Goal: Task Accomplishment & Management: Manage account settings

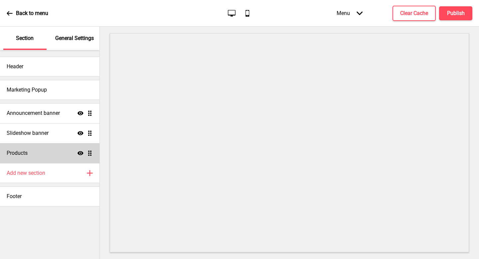
click at [29, 151] on div "Products Show Drag" at bounding box center [49, 153] width 99 height 20
select select "list"
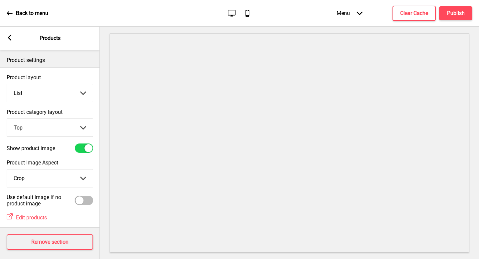
click at [10, 39] on icon at bounding box center [10, 38] width 4 height 6
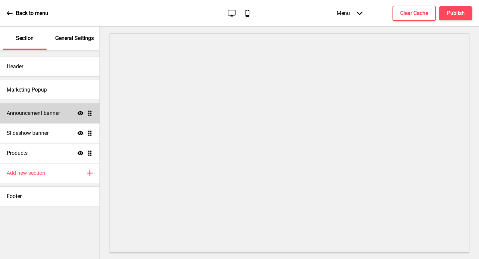
click at [47, 120] on div "Announcement banner Show Drag" at bounding box center [49, 113] width 99 height 20
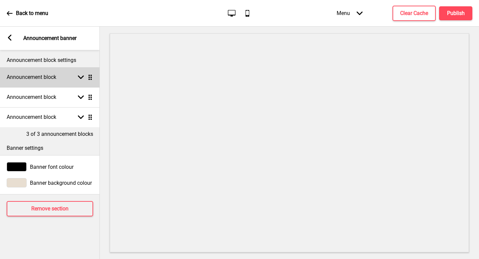
click at [82, 78] on rect at bounding box center [81, 77] width 6 height 6
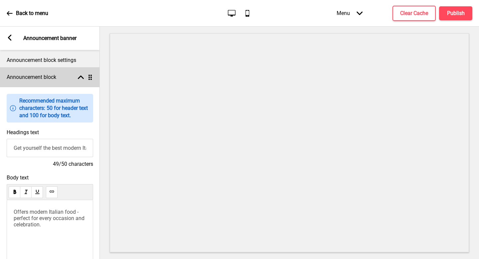
click at [82, 78] on rect at bounding box center [81, 77] width 6 height 6
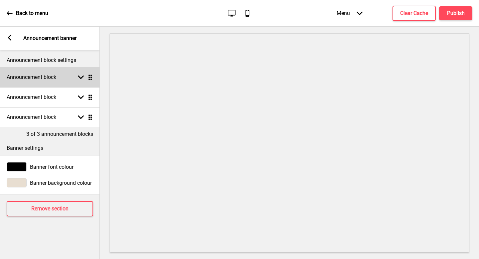
click at [82, 78] on rect at bounding box center [81, 77] width 6 height 6
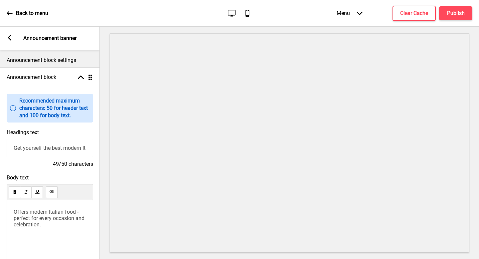
click at [7, 40] on rect at bounding box center [10, 38] width 6 height 6
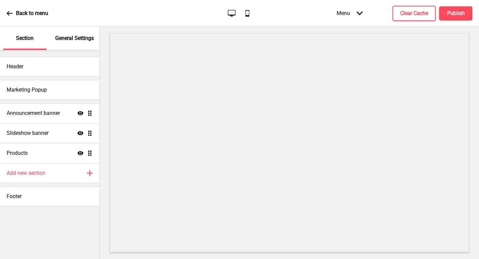
click at [73, 45] on div "General Settings" at bounding box center [74, 38] width 43 height 23
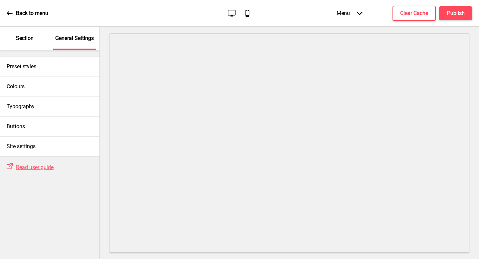
click at [28, 44] on div "Section" at bounding box center [24, 38] width 43 height 23
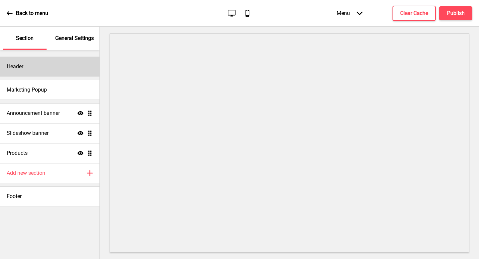
click at [60, 65] on div "Header" at bounding box center [49, 67] width 99 height 20
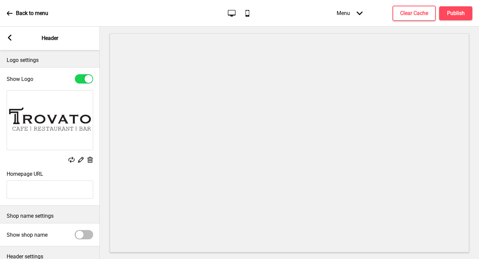
click at [11, 42] on div "Arrow left Header" at bounding box center [50, 38] width 100 height 23
click at [7, 37] on rect at bounding box center [10, 38] width 6 height 6
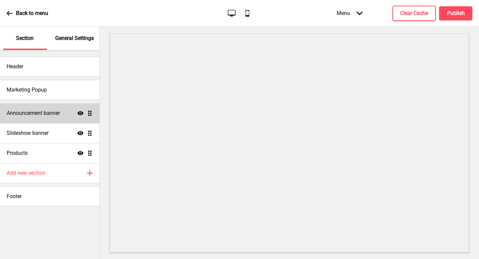
click at [42, 118] on div "Announcement banner Show Drag" at bounding box center [49, 113] width 99 height 20
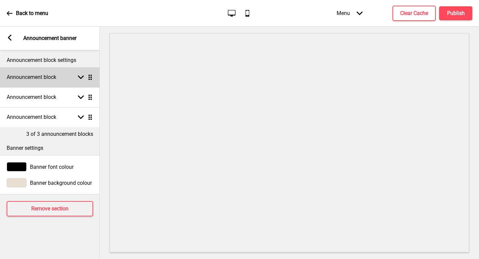
click at [50, 69] on div "Announcement block Arrow down Drag" at bounding box center [50, 77] width 100 height 20
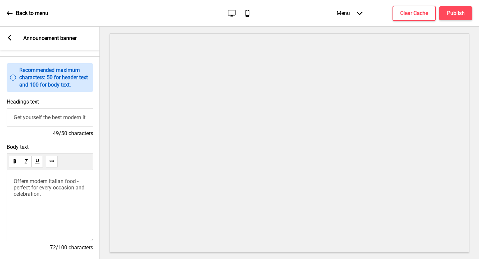
scroll to position [33, 0]
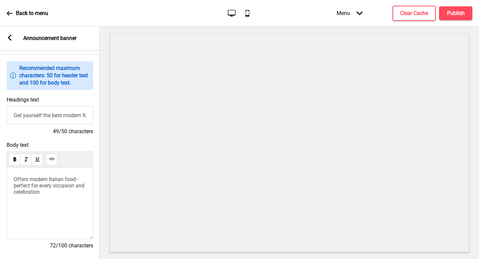
click at [74, 117] on input "Get yourself the best modern Italian experience!" at bounding box center [50, 115] width 86 height 18
type input "Get yourself the best Italian experience!"
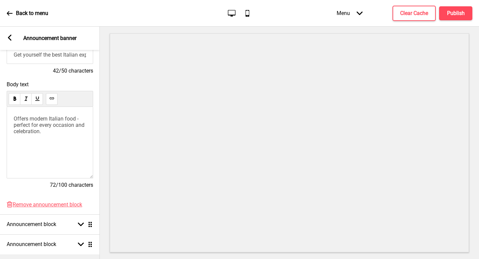
scroll to position [101, 0]
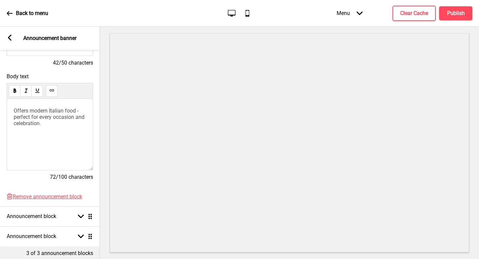
click at [10, 34] on div "Arrow left Announcement banner" at bounding box center [50, 38] width 100 height 23
click at [10, 40] on icon at bounding box center [10, 38] width 4 height 6
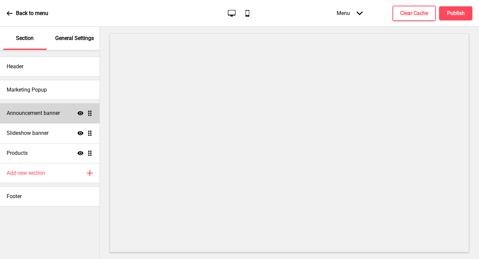
click at [64, 103] on div "Announcement banner Show Drag" at bounding box center [49, 113] width 99 height 20
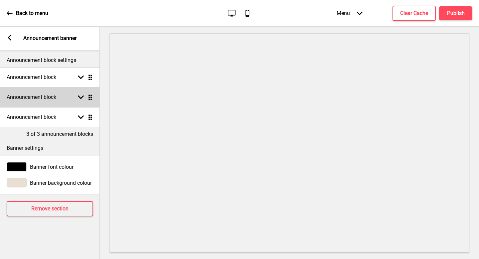
click at [57, 103] on div "Announcement block Arrow down Drag" at bounding box center [50, 97] width 100 height 20
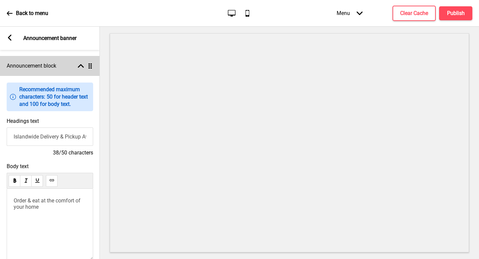
scroll to position [74, 0]
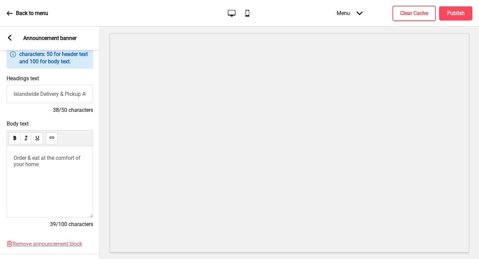
click at [50, 186] on div "Order & eat at the comfort of your home" at bounding box center [50, 182] width 86 height 72
click at [60, 169] on div "Order & eat at the comfort of your home" at bounding box center [50, 182] width 86 height 72
click at [50, 164] on p "Order & eat at the comfort of your home" at bounding box center [50, 161] width 73 height 13
click at [74, 166] on p "Order & eat at the comfort of your home only at" at bounding box center [50, 161] width 73 height 13
click at [34, 159] on span "Order & eat at the comfort of your home only at $5!" at bounding box center [48, 161] width 68 height 13
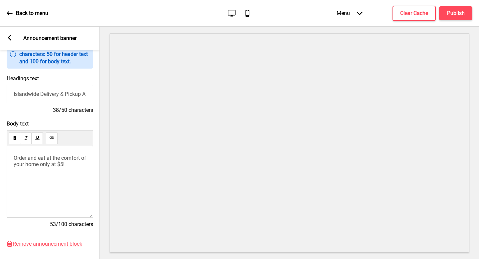
click at [78, 165] on p "Order and eat at the comfort of your home only at $5!" at bounding box center [50, 161] width 73 height 13
click at [80, 174] on div "Order and eat at the comfort of your home only at $5!" at bounding box center [50, 182] width 86 height 72
click at [84, 174] on div "Order and eat at the comfort of your home only at $5!" at bounding box center [50, 182] width 86 height 72
click at [79, 165] on p "Order and eat at the comfort of your home only at $5!" at bounding box center [50, 161] width 73 height 13
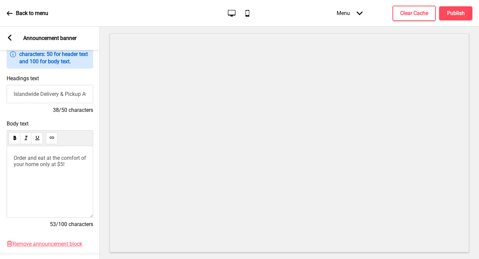
click at [76, 169] on div "Order and eat at the comfort of your home only at $5!" at bounding box center [50, 182] width 86 height 72
click at [78, 166] on p "Order and eat at the comfort of your home only at $5!" at bounding box center [50, 161] width 73 height 13
click at [78, 165] on p "Order and eat at the comfort of your home only at $5!" at bounding box center [50, 161] width 73 height 13
click at [75, 193] on div "Order and eat at the comfort of your home only at $5!" at bounding box center [50, 182] width 86 height 72
click at [76, 185] on div "Order and eat at the comfort of your home only at $5!" at bounding box center [50, 182] width 86 height 72
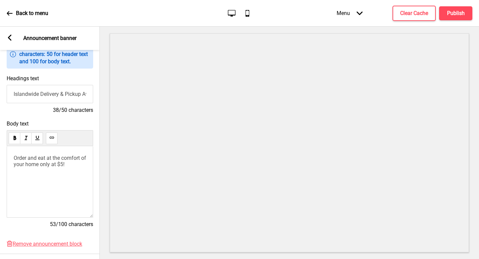
click at [81, 170] on div "Order and eat at the comfort of your home only at $5!" at bounding box center [50, 182] width 86 height 72
click at [79, 165] on p "Order and eat at the comfort of your home only at $5!" at bounding box center [50, 161] width 73 height 13
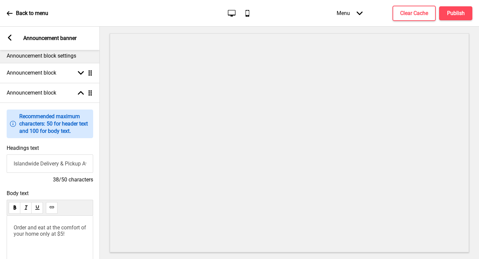
scroll to position [0, 0]
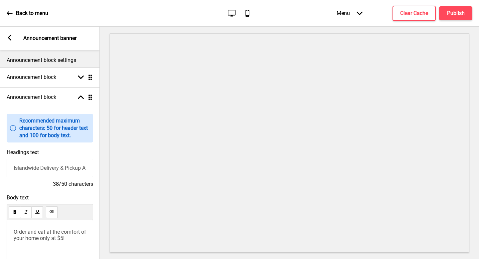
click at [8, 39] on icon at bounding box center [10, 38] width 4 height 6
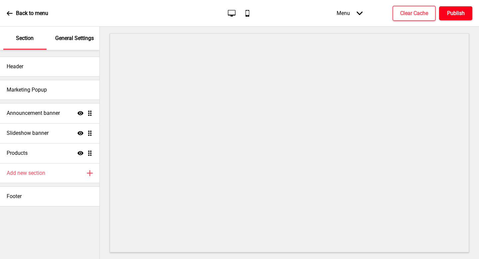
click at [462, 13] on h4 "Publish" at bounding box center [456, 13] width 18 height 7
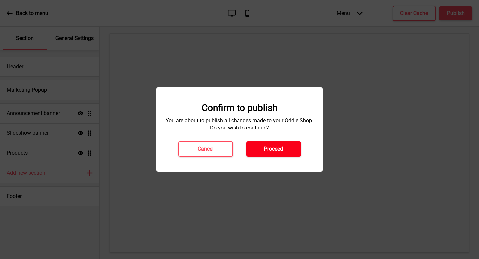
click at [297, 145] on button "Proceed" at bounding box center [273, 148] width 55 height 15
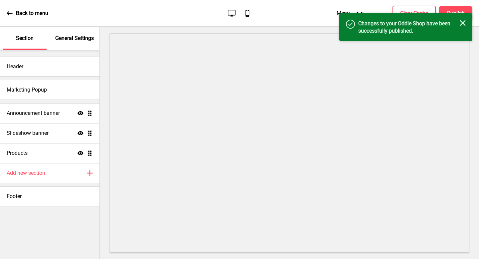
click at [462, 25] on icon "Close" at bounding box center [463, 23] width 6 height 6
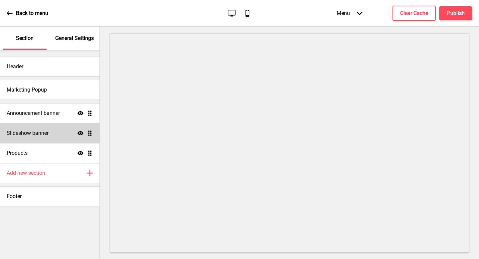
click at [43, 134] on h4 "Slideshow banner" at bounding box center [28, 132] width 42 height 7
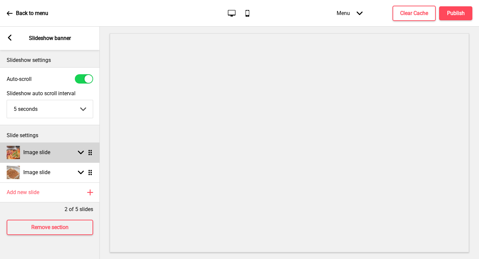
click at [59, 149] on div "Image slide Arrow down Drag" at bounding box center [50, 152] width 100 height 20
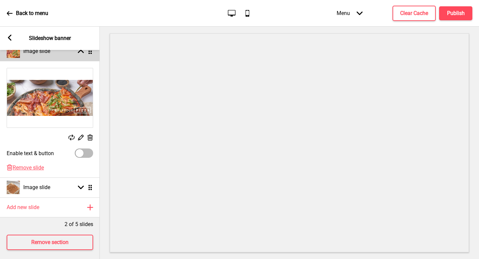
scroll to position [110, 0]
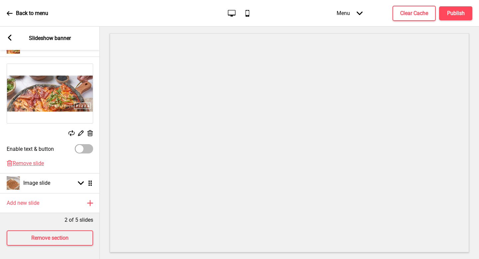
click at [84, 147] on div at bounding box center [84, 148] width 18 height 9
checkbox input "true"
select select "right"
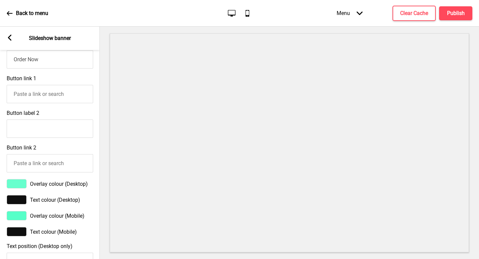
scroll to position [304, 0]
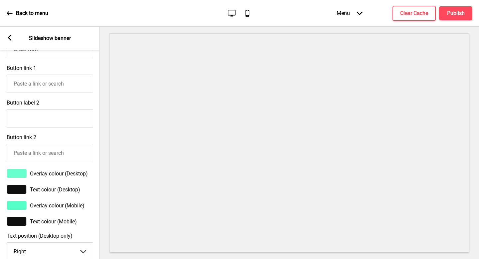
click at [16, 166] on div "Overlay colour (Desktop)" at bounding box center [50, 173] width 100 height 16
click at [17, 174] on div at bounding box center [17, 173] width 20 height 9
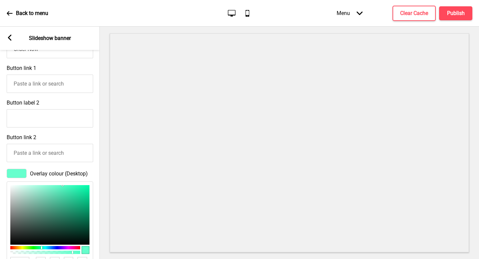
type input "569480"
type input "86"
type input "148"
type input "128"
type input "5D9A86"
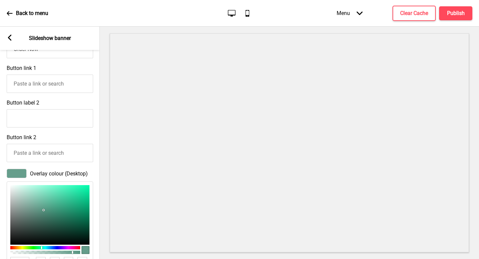
type input "93"
type input "154"
type input "134"
type input "67A28F"
type input "103"
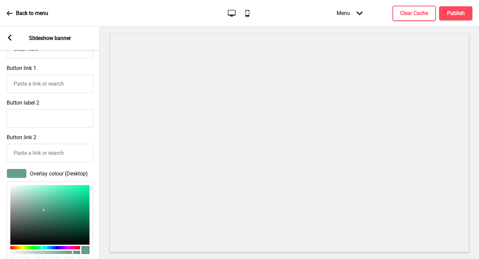
type input "162"
type input "143"
type input "82BAA8"
type input "130"
type input "186"
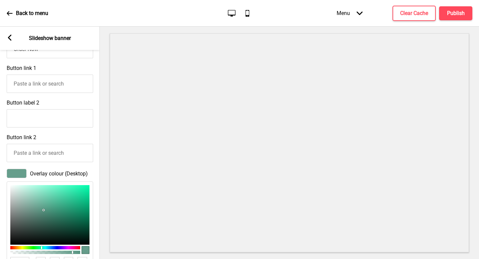
type input "168"
type input "A5D3C4"
type input "165"
type input "211"
type input "196"
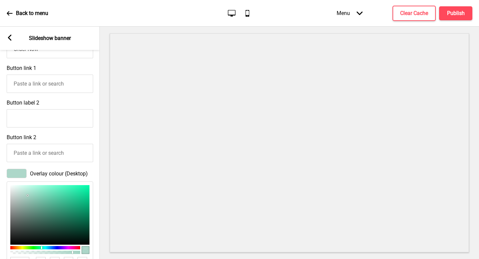
type input "CEEAE1"
type input "206"
type input "234"
type input "225"
type input "F9FFFD"
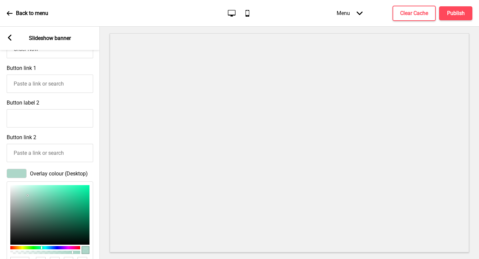
type input "249"
type input "255"
type input "253"
type input "FFFFFF"
type input "255"
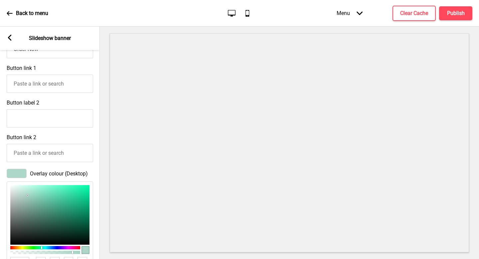
type input "255"
drag, startPoint x: 44, startPoint y: 211, endPoint x: 0, endPoint y: 170, distance: 59.5
click at [0, 170] on div "Overlay colour (Desktop) FFFFFF hex 255 r 255 g 255 b 90 a" at bounding box center [50, 229] width 100 height 129
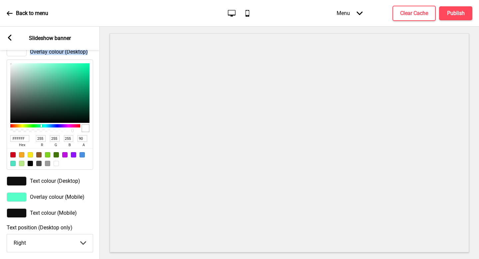
scroll to position [431, 0]
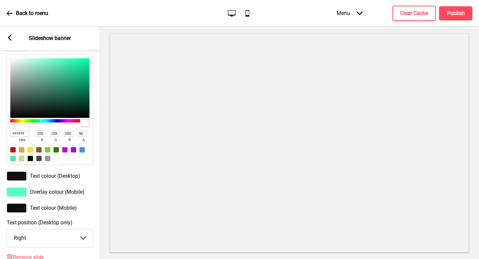
click at [19, 192] on div at bounding box center [17, 191] width 20 height 9
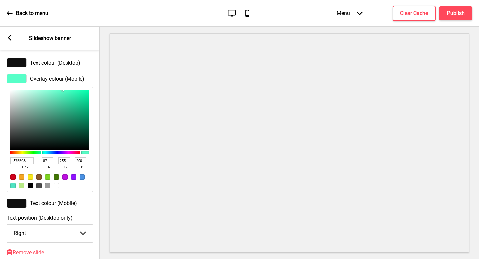
click at [18, 88] on div "57FFC8 hex 87 r 255 g 200 b 100 a" at bounding box center [50, 138] width 86 height 105
type input "E9F8F3"
type input "233"
type input "248"
type input "243"
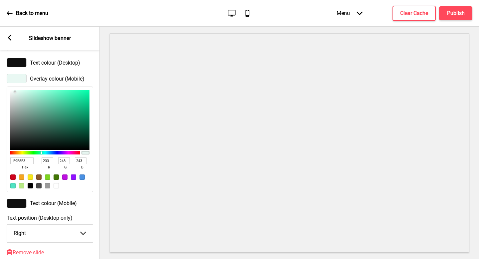
type input "EAF8F3"
type input "234"
type input "EEF8F4"
type input "238"
type input "244"
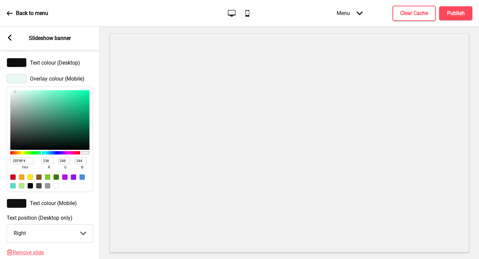
type input "FEFEFE"
type input "254"
type input "FFFFFF"
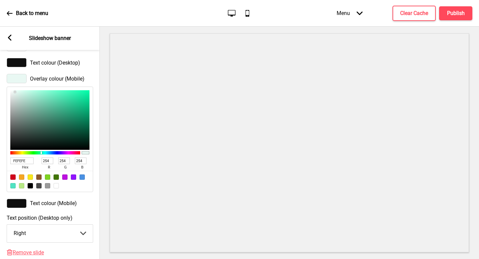
type input "255"
drag, startPoint x: 15, startPoint y: 92, endPoint x: 0, endPoint y: 81, distance: 19.0
click at [0, 81] on div "Overlay colour (Mobile) FFFFFF hex 255 r 255 g 255 b 100 a" at bounding box center [50, 133] width 100 height 125
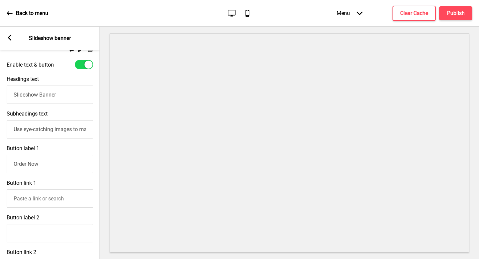
scroll to position [187, 0]
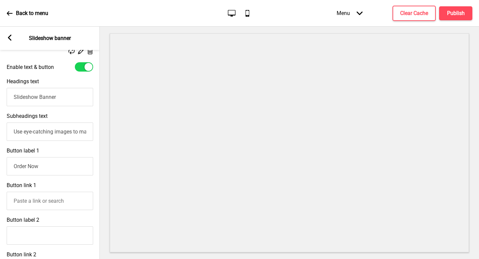
click at [81, 136] on input "Use eye-catching images to make a strong first impression of your brand" at bounding box center [50, 131] width 86 height 18
click at [61, 92] on input "Slideshow Banner" at bounding box center [50, 97] width 86 height 18
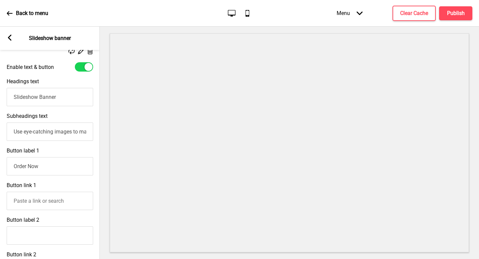
click at [61, 92] on input "Slideshow Banner" at bounding box center [50, 97] width 86 height 18
click at [67, 107] on div "Headings text Slideshow Banner" at bounding box center [50, 92] width 100 height 35
click at [67, 99] on input "Slideshow Banner" at bounding box center [50, 97] width 86 height 18
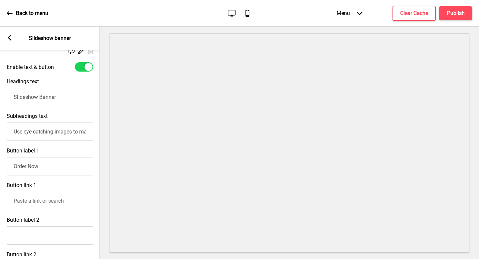
click at [67, 99] on input "Slideshow Banner" at bounding box center [50, 97] width 86 height 18
click at [66, 104] on input "Slideshow Banner" at bounding box center [50, 97] width 86 height 18
click at [65, 99] on input "Slideshow Banner" at bounding box center [50, 97] width 86 height 18
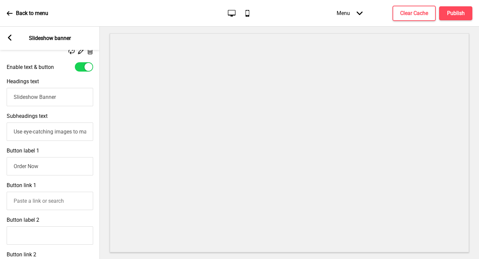
click at [72, 95] on input "Slideshow Banner" at bounding box center [50, 97] width 86 height 18
click at [42, 103] on input "Slideshow Banner" at bounding box center [50, 97] width 86 height 18
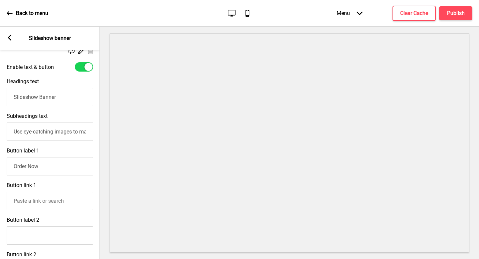
click at [42, 103] on input "Slideshow Banner" at bounding box center [50, 97] width 86 height 18
click at [57, 98] on input "Slideshow Banner" at bounding box center [50, 97] width 86 height 18
paste input "Authentic Taste . Timeless Comfort"
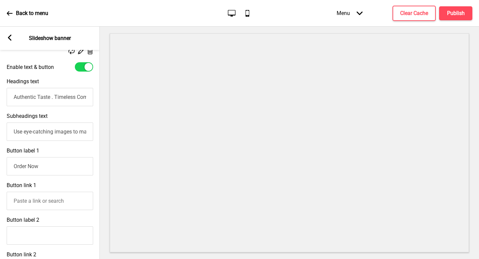
scroll to position [0, 12]
click at [43, 96] on input "Authentic Taste . Timeless Comfort" at bounding box center [50, 97] width 86 height 18
click at [44, 96] on input "Authentic Taste . Timeless Comfort" at bounding box center [50, 97] width 86 height 18
click at [79, 98] on input "Authentic Taste. Timeless Comfort" at bounding box center [50, 97] width 86 height 18
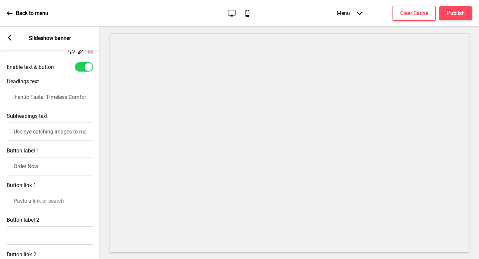
scroll to position [0, 10]
drag, startPoint x: 79, startPoint y: 98, endPoint x: 98, endPoint y: 98, distance: 19.3
click at [98, 98] on div "Headings text Authentic Taste. Timeless Comfort" at bounding box center [50, 92] width 100 height 35
click at [43, 96] on input "Authentic Taste. Timeless Comfort." at bounding box center [49, 97] width 86 height 18
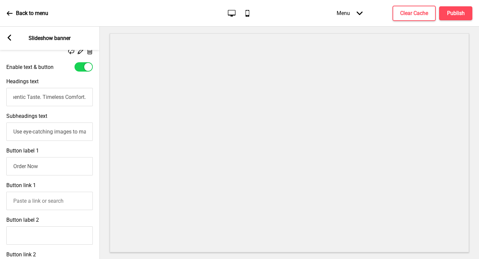
type input "Authentic Taste. Timeless Comfort."
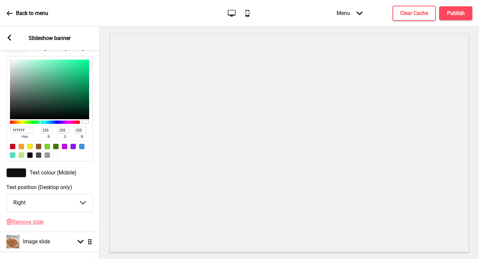
scroll to position [512, 0]
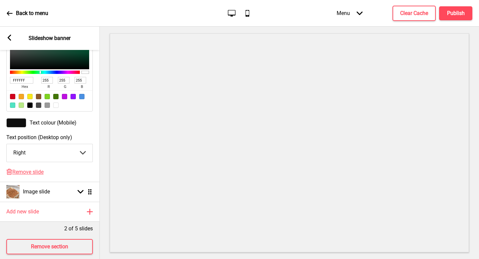
click at [59, 153] on select "Center Left Right" at bounding box center [50, 153] width 86 height 18
click at [54, 157] on select "Center Left Right" at bounding box center [50, 153] width 86 height 18
click at [54, 160] on select "Center Left Right" at bounding box center [50, 153] width 86 height 18
click at [51, 158] on select "Center Left Right" at bounding box center [50, 153] width 86 height 18
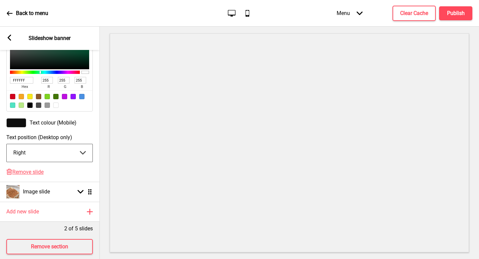
click at [42, 151] on select "Center Left Right" at bounding box center [50, 153] width 86 height 18
select select "left"
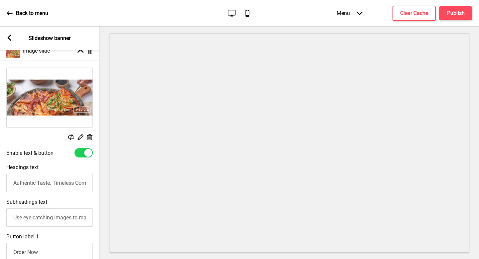
scroll to position [115, 0]
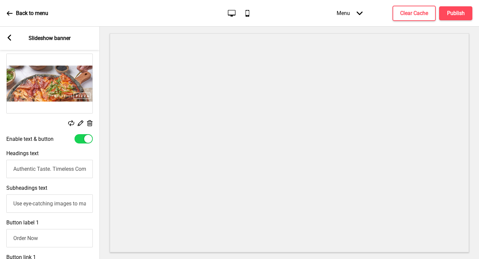
click at [40, 176] on input "Authentic Taste. Timeless Comfort." at bounding box center [49, 169] width 86 height 18
click at [59, 166] on input "Authentic Taste. Timeless Comfort." at bounding box center [49, 169] width 86 height 18
click at [79, 169] on input "Authentic Taste. Timeless Comfort." at bounding box center [49, 169] width 86 height 18
type input "Authentic Taste. Savor [GEOGRAPHIC_DATA]."
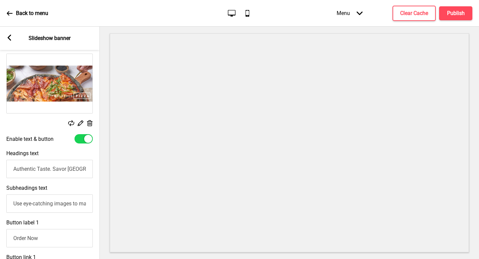
click at [29, 206] on input "Use eye-catching images to make a strong first impression of your brand" at bounding box center [49, 203] width 86 height 18
paste input "Authentic Italian dishes made with passion."
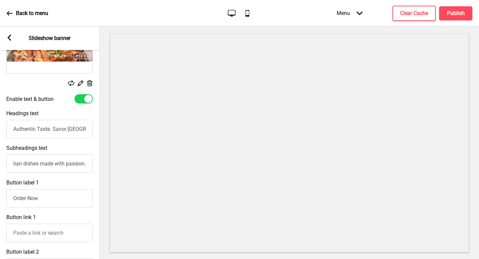
scroll to position [0, 0]
click at [26, 164] on input "Authentic Italian dishes made with passion." at bounding box center [49, 163] width 86 height 18
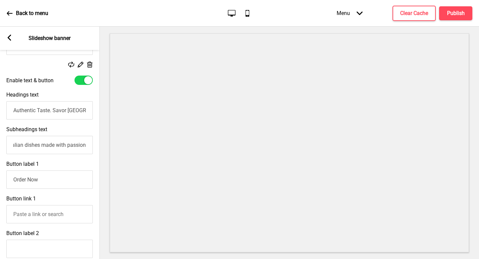
scroll to position [0, 5]
type input "Italian dishes made with passion."
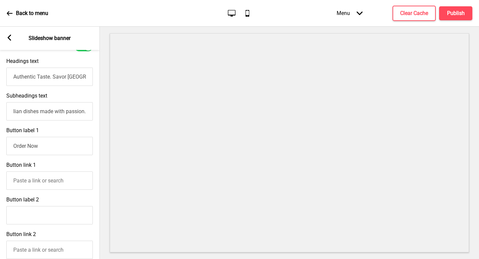
scroll to position [209, 0]
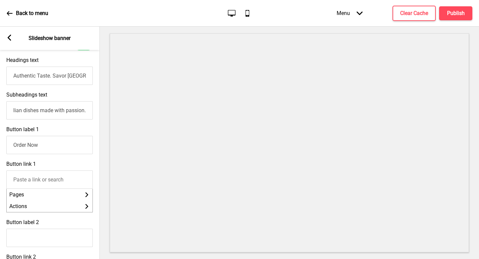
click at [76, 182] on input "Button link 1" at bounding box center [49, 179] width 86 height 18
click at [78, 165] on div "Button link 1 Pages Arrow right Actions Arrow right" at bounding box center [50, 186] width 100 height 58
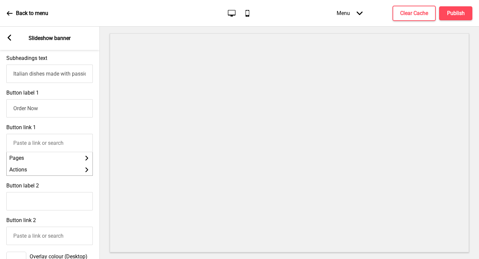
click at [79, 198] on input "Button label 2" at bounding box center [49, 201] width 86 height 18
click at [75, 192] on div "Button label 2" at bounding box center [50, 196] width 100 height 35
click at [73, 186] on div "Button label 2" at bounding box center [50, 196] width 100 height 35
click at [75, 133] on div at bounding box center [49, 141] width 86 height 22
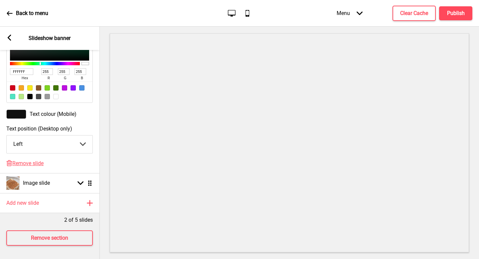
scroll to position [549, 0]
click at [462, 11] on h4 "Publish" at bounding box center [456, 13] width 18 height 7
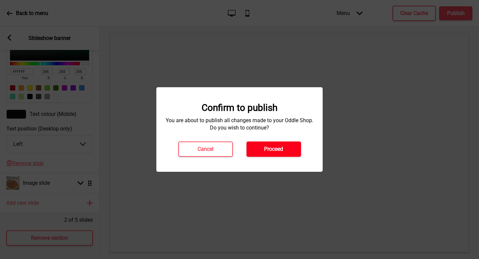
click at [281, 146] on h4 "Proceed" at bounding box center [273, 148] width 19 height 7
